Goal: Information Seeking & Learning: Learn about a topic

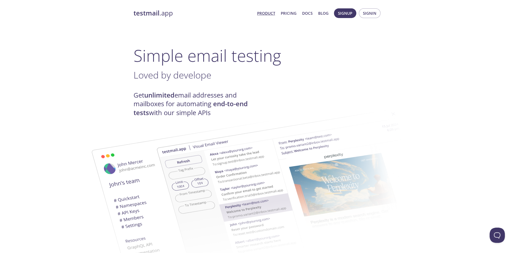
click at [268, 14] on link "Product" at bounding box center [266, 13] width 18 height 7
click at [293, 12] on link "Pricing" at bounding box center [289, 13] width 16 height 7
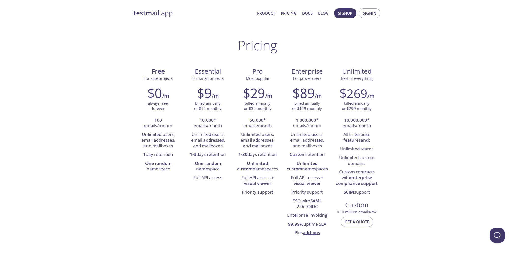
drag, startPoint x: 500, startPoint y: 137, endPoint x: 233, endPoint y: 36, distance: 285.5
